Goal: Find specific fact

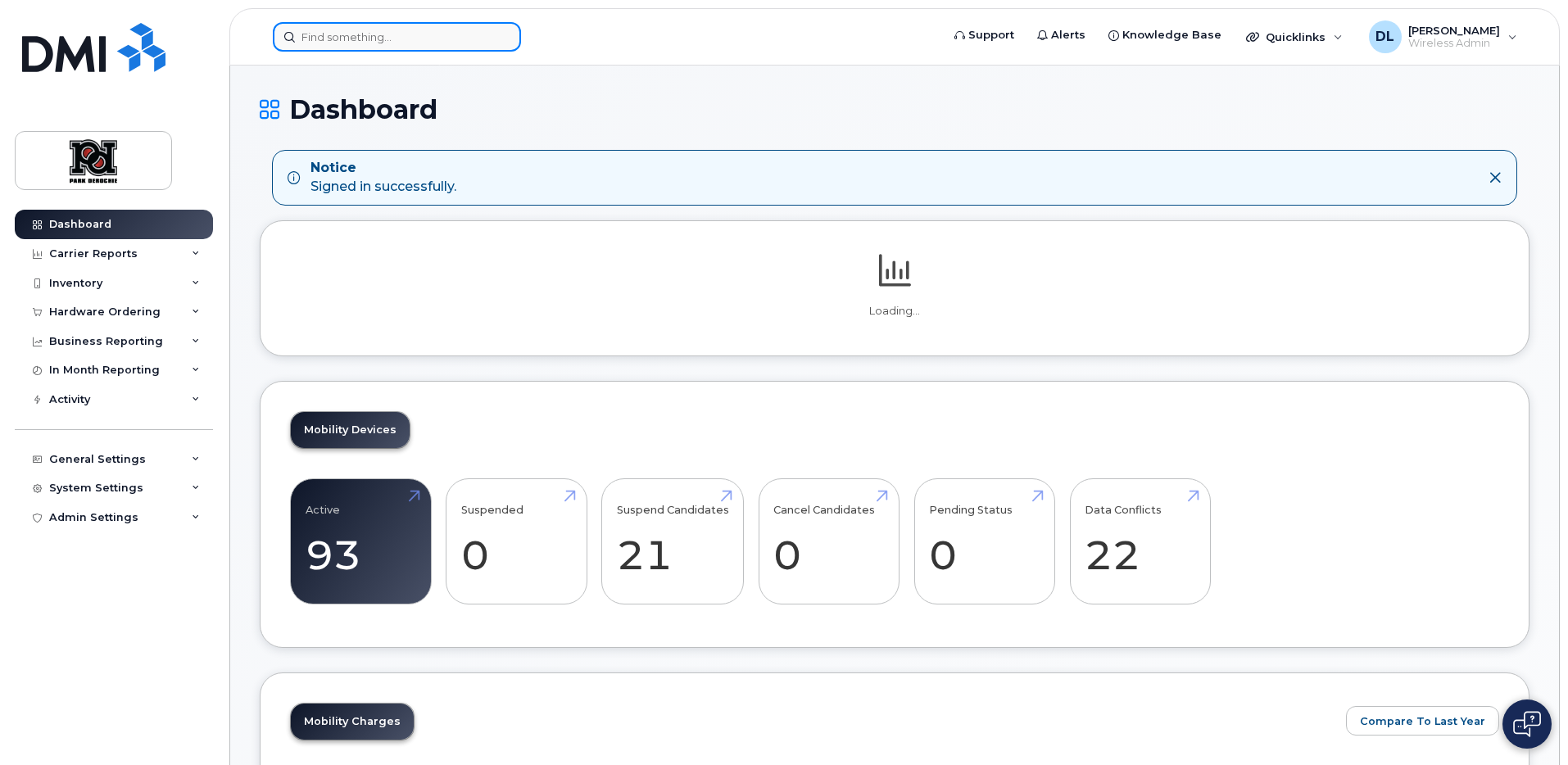
click at [412, 38] on input at bounding box center [397, 37] width 248 height 30
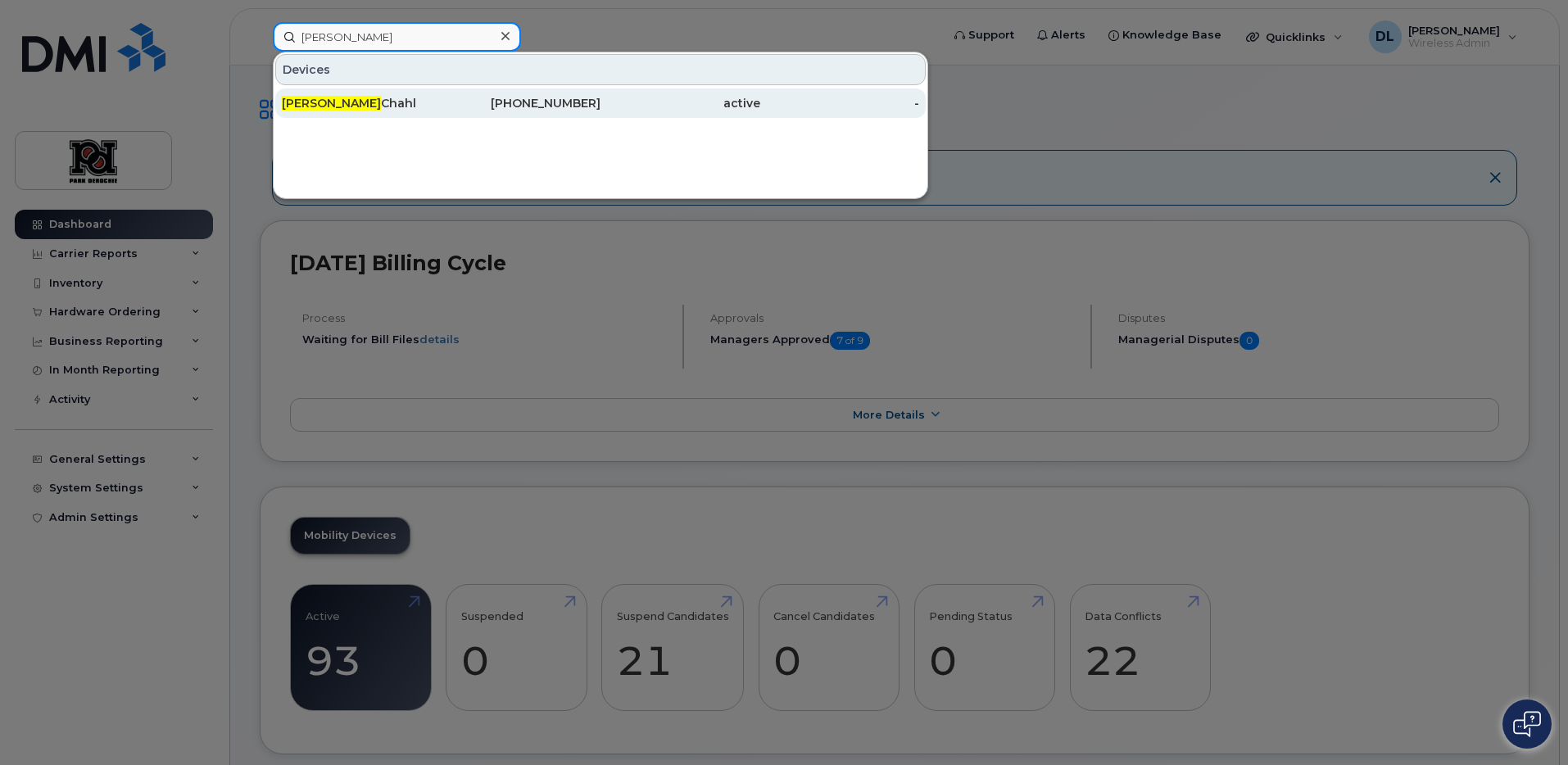
type input "tara"
click at [590, 93] on div "780-267-2647" at bounding box center [521, 103] width 160 height 30
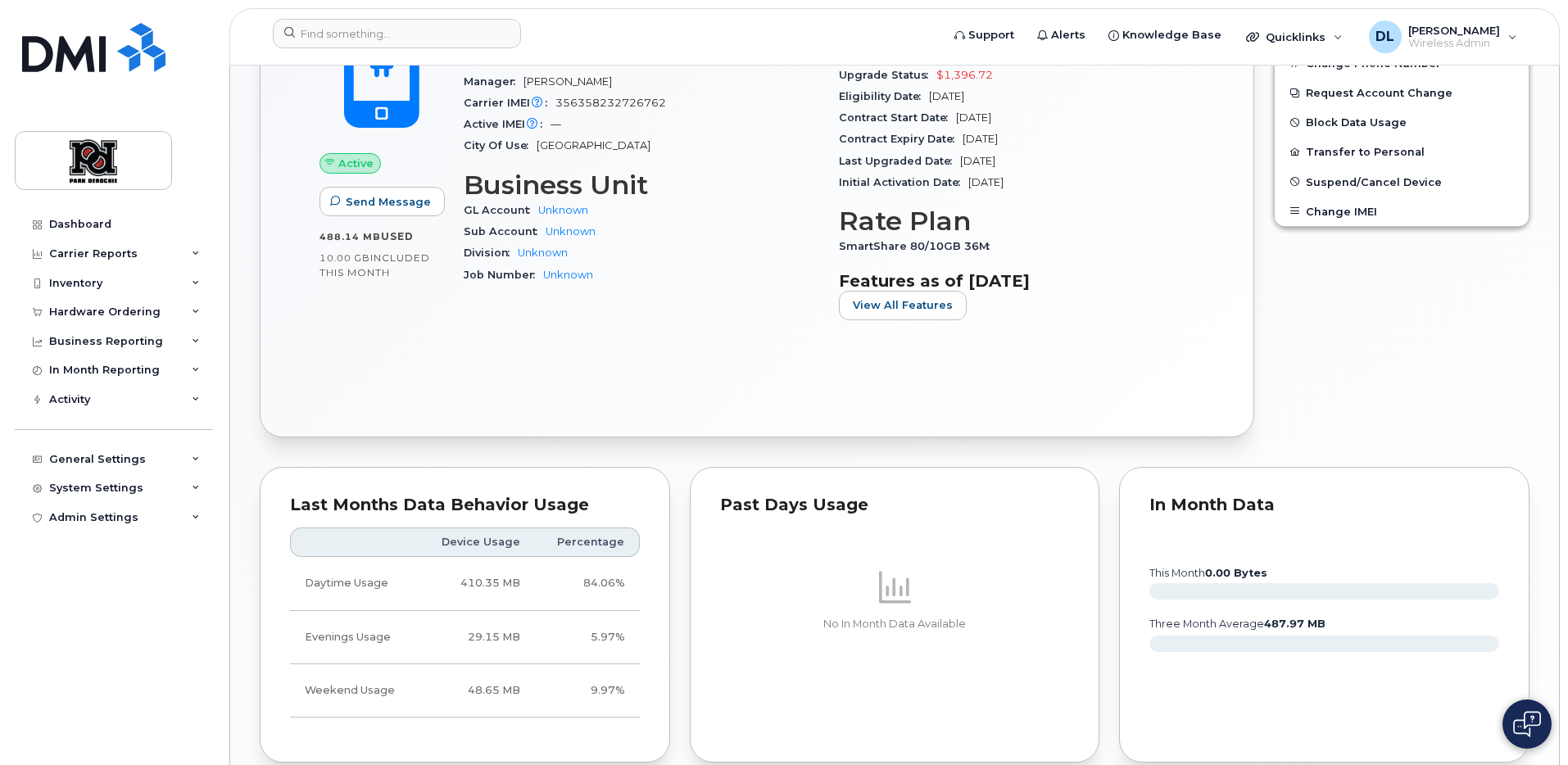
scroll to position [163, 0]
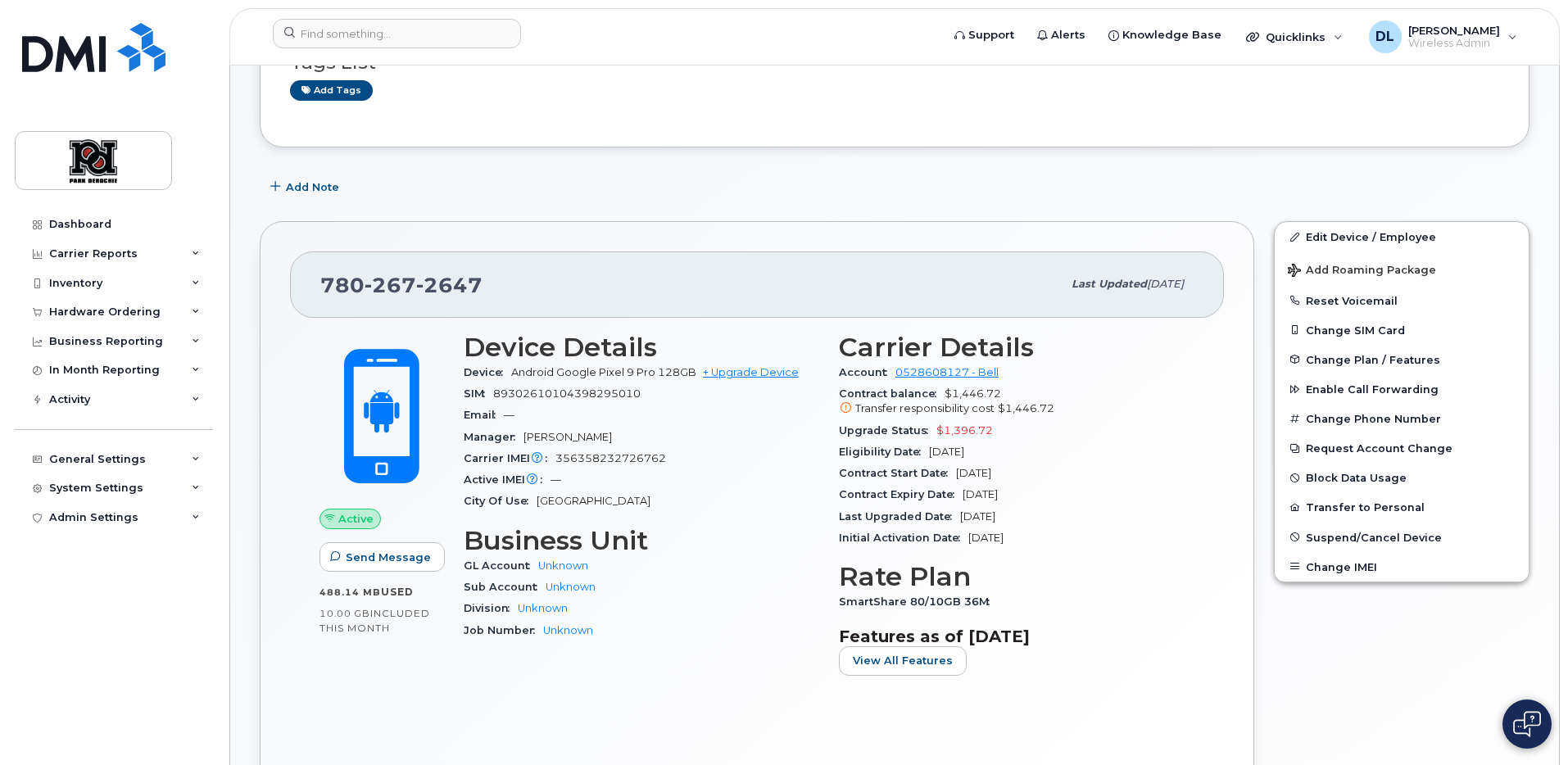
click at [1218, 394] on div "Active Send Message 488.14 MB  used 10.00 GB  included this month Device Detail…" at bounding box center [757, 540] width 934 height 444
